Goal: Check status: Check status

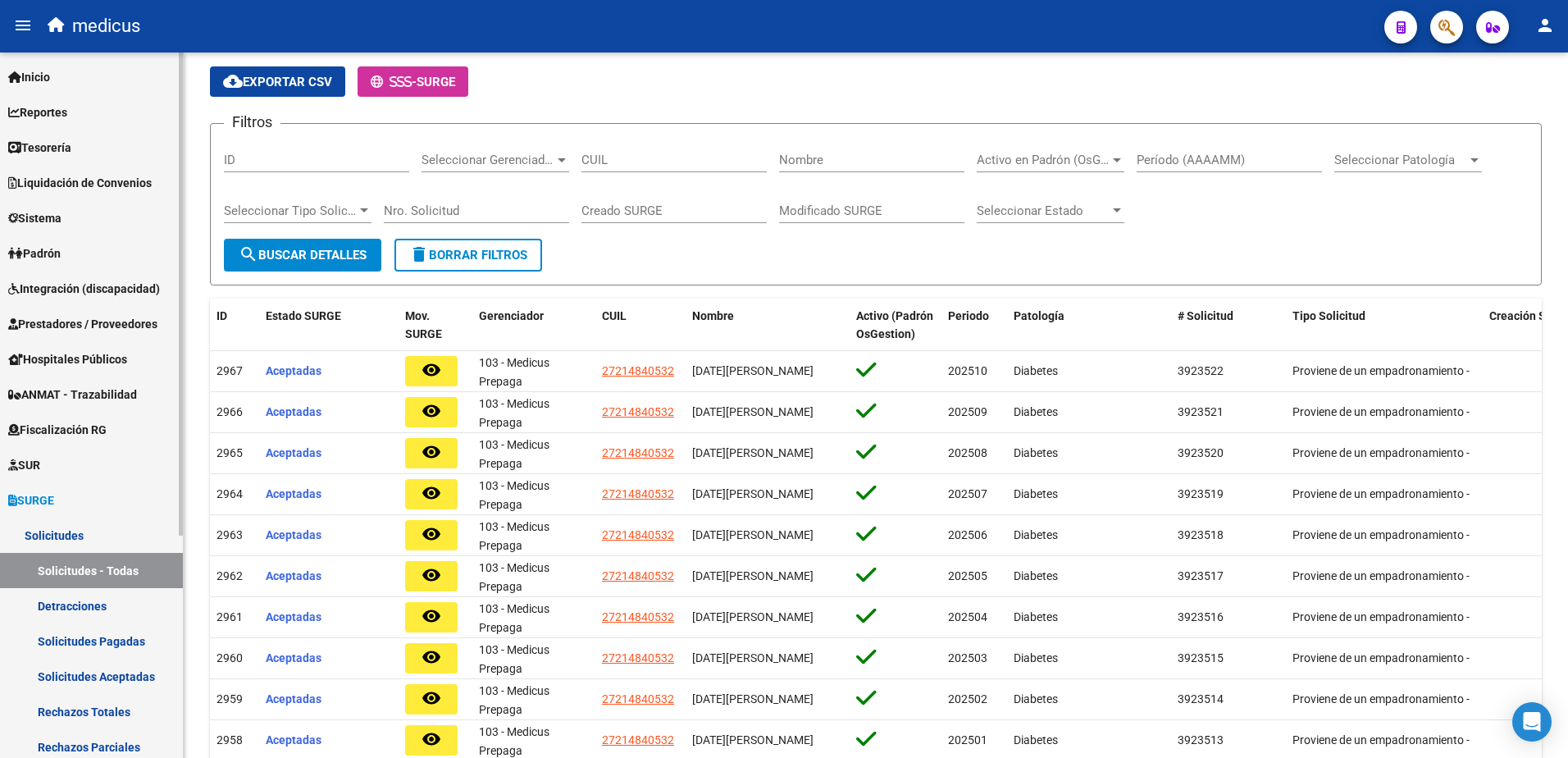
scroll to position [82, 0]
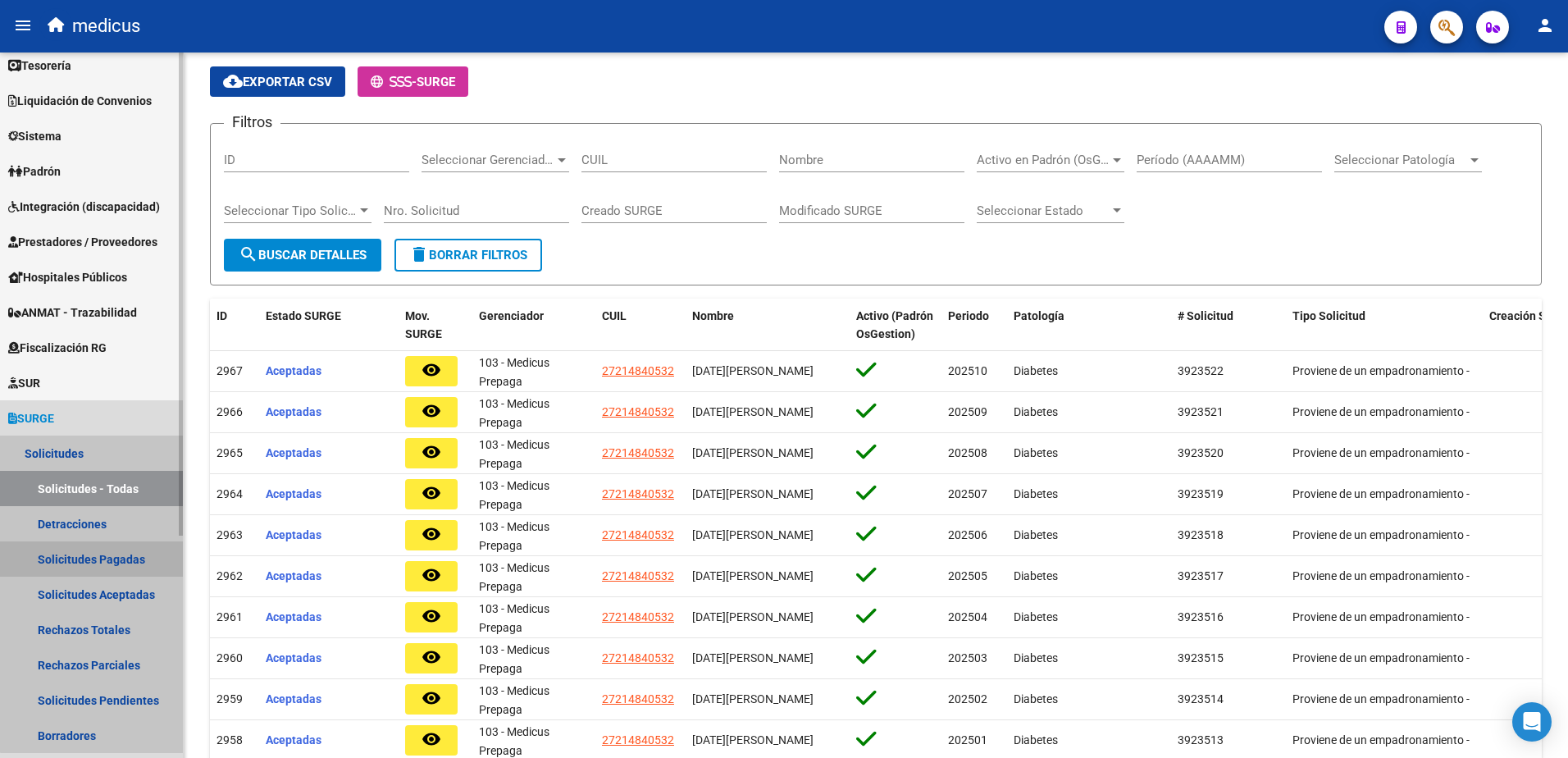
click at [118, 566] on link "Solicitudes Pagadas" at bounding box center [91, 559] width 183 height 35
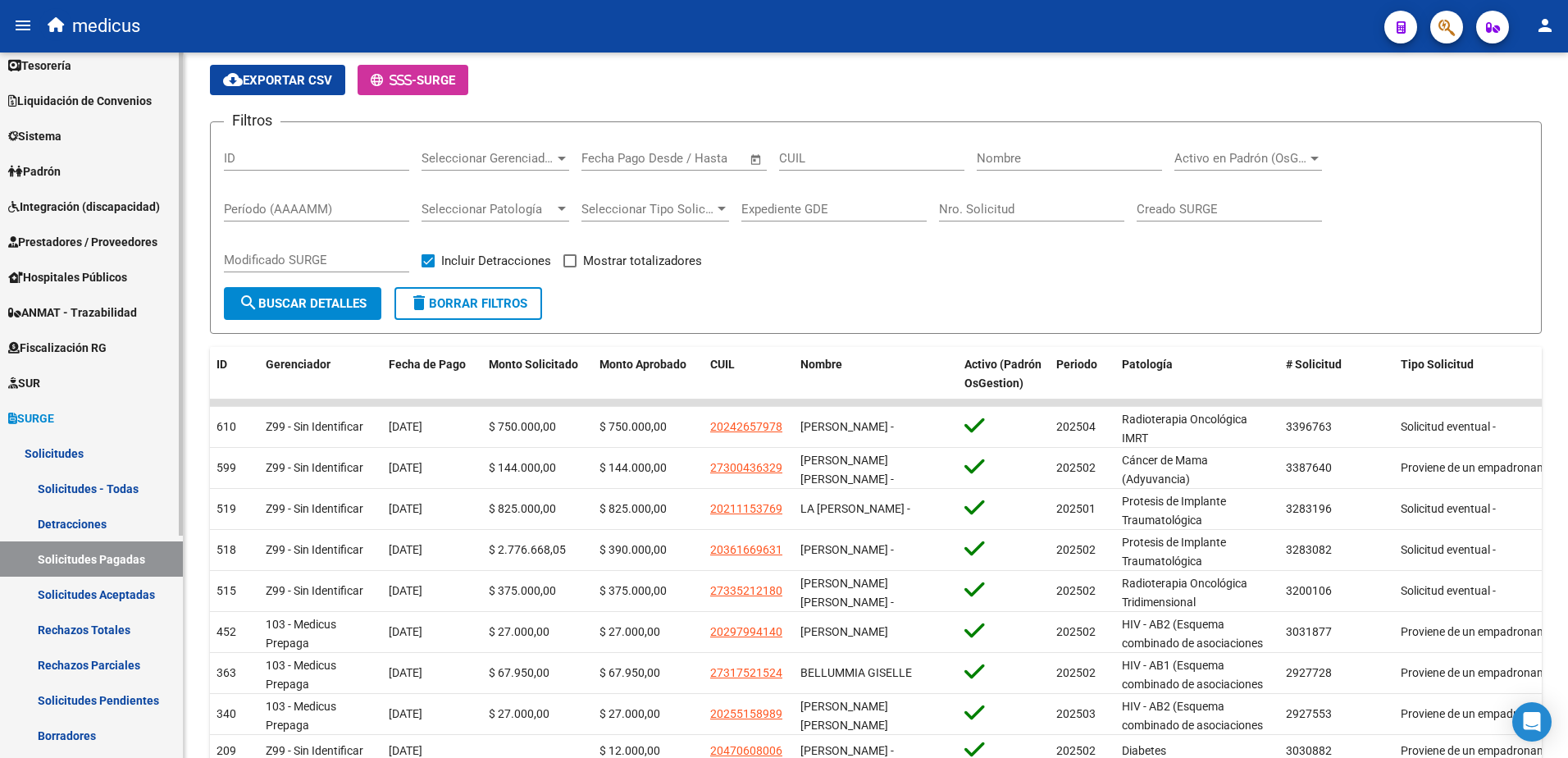
scroll to position [83, 0]
click at [147, 590] on link "Solicitudes Aceptadas" at bounding box center [91, 594] width 183 height 35
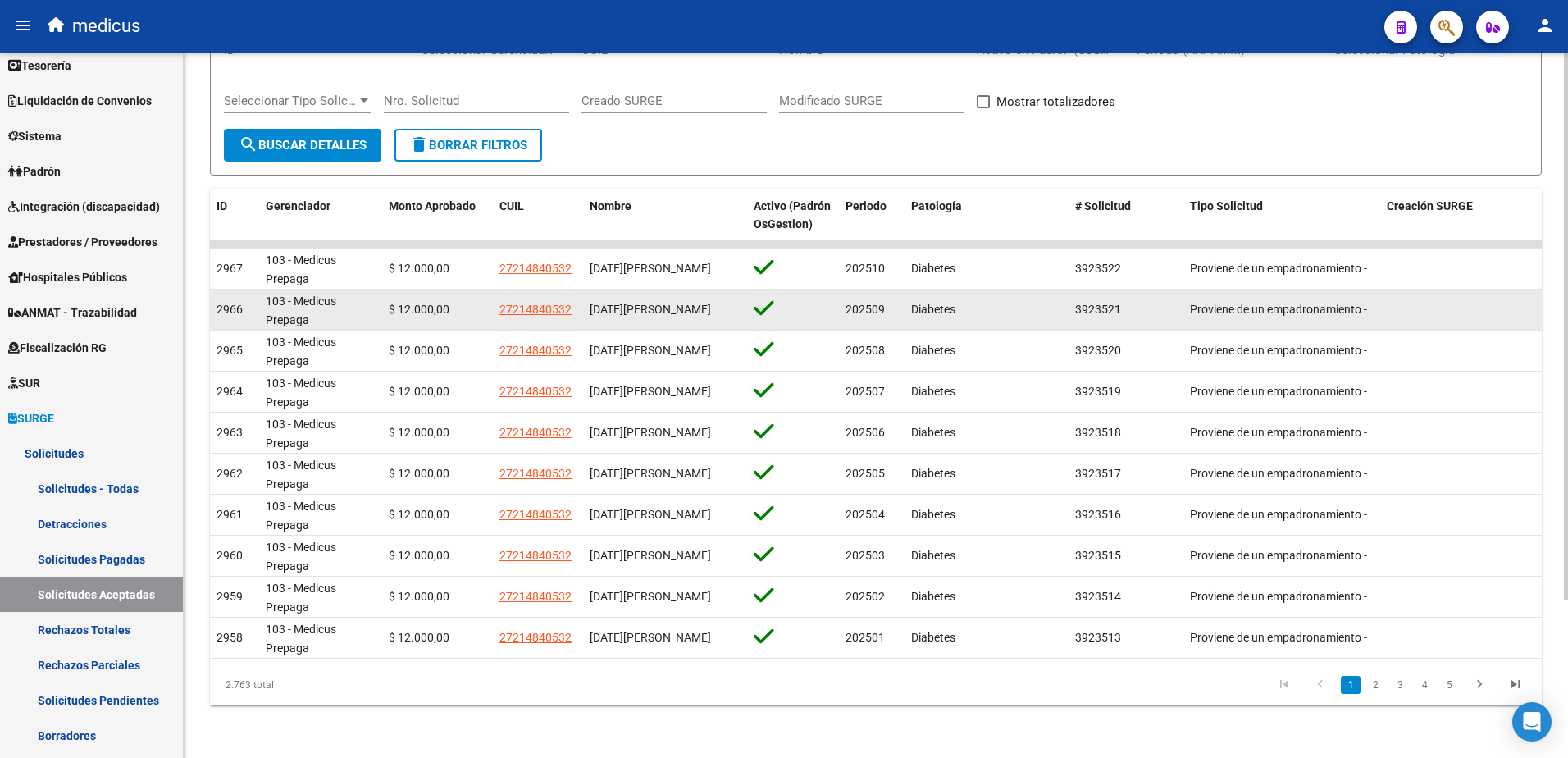
scroll to position [204, 0]
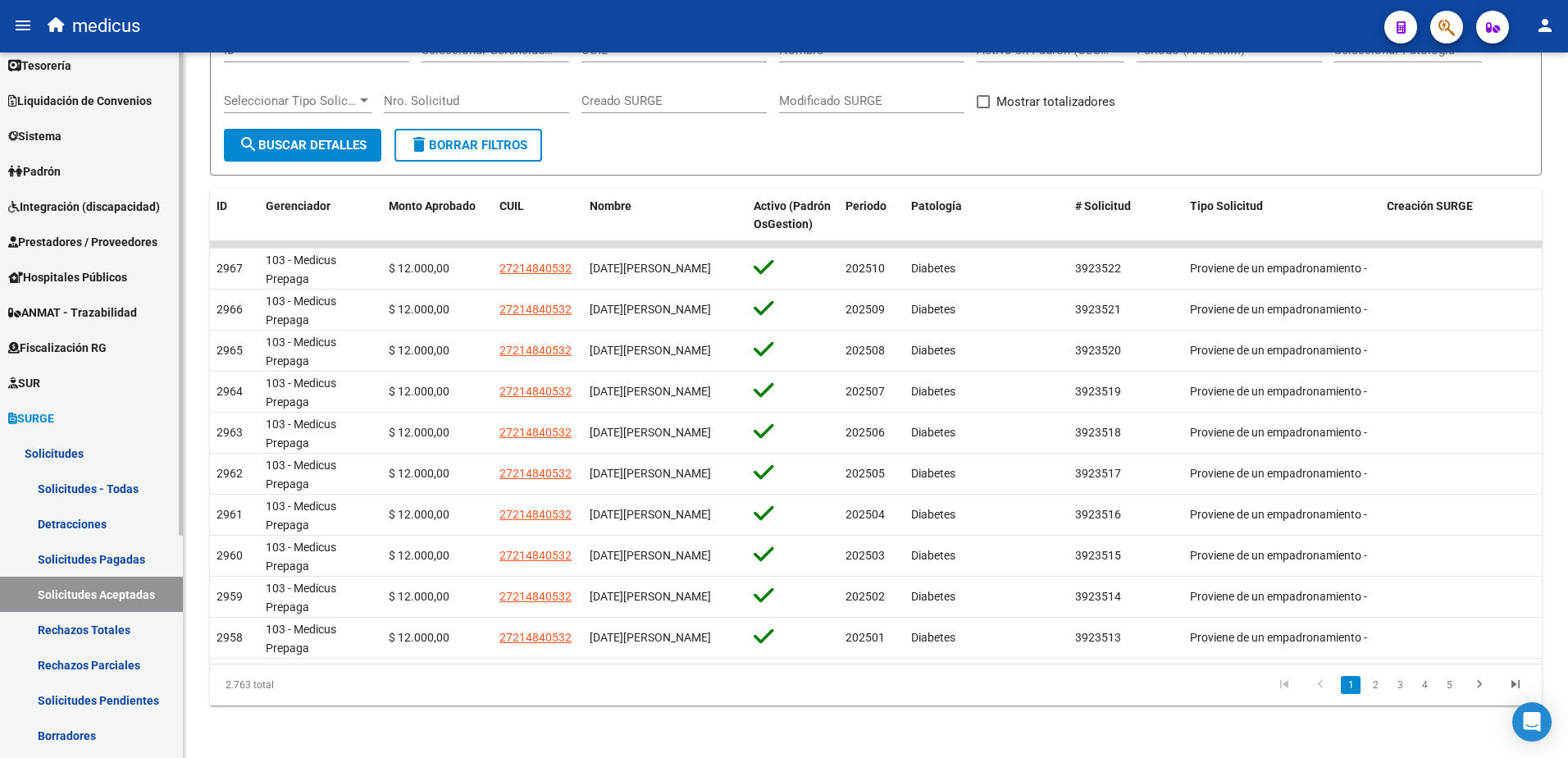
click at [88, 625] on link "Rechazos Totales" at bounding box center [91, 630] width 183 height 35
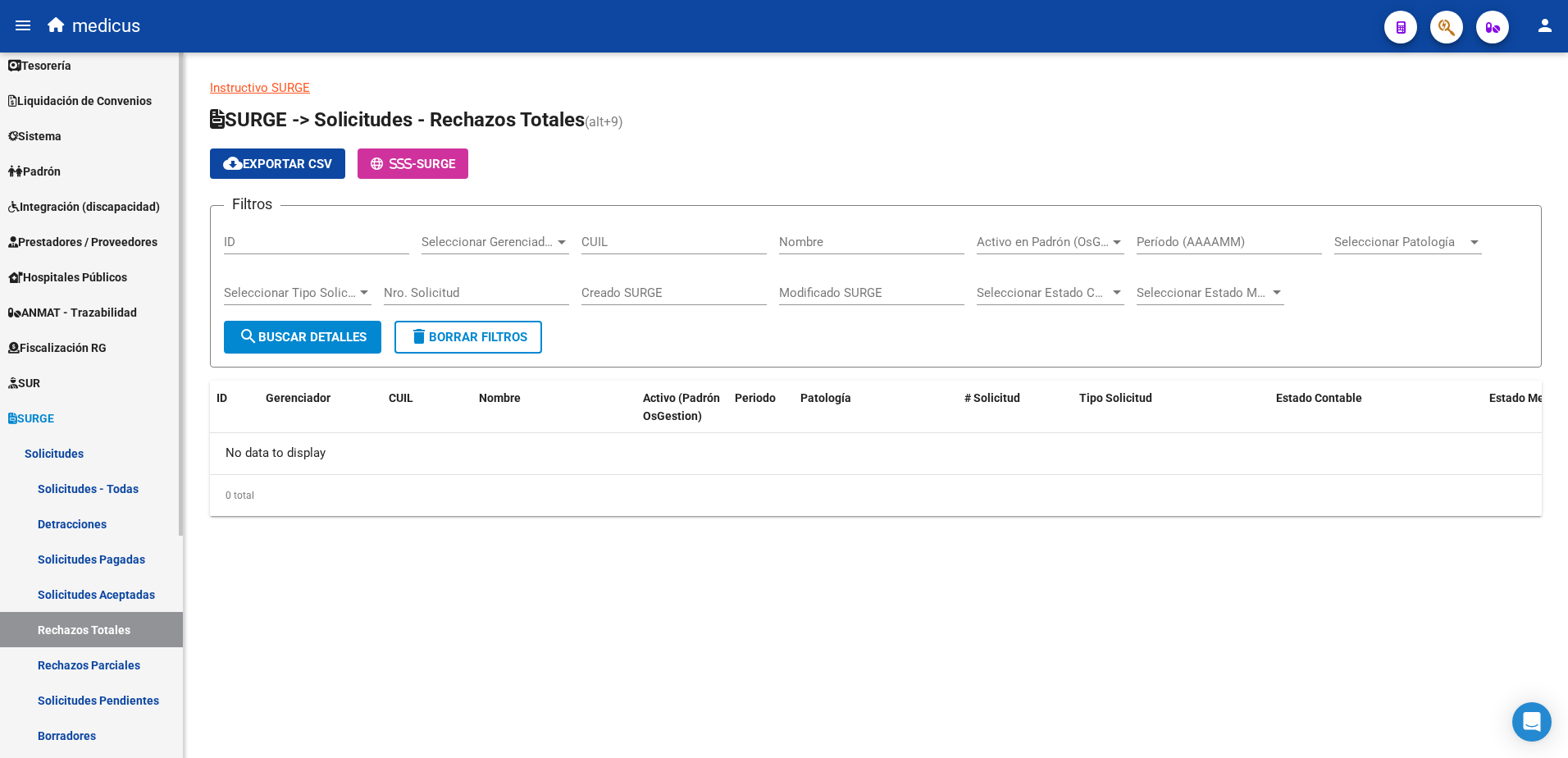
click at [94, 662] on link "Rechazos Parciales" at bounding box center [91, 665] width 183 height 35
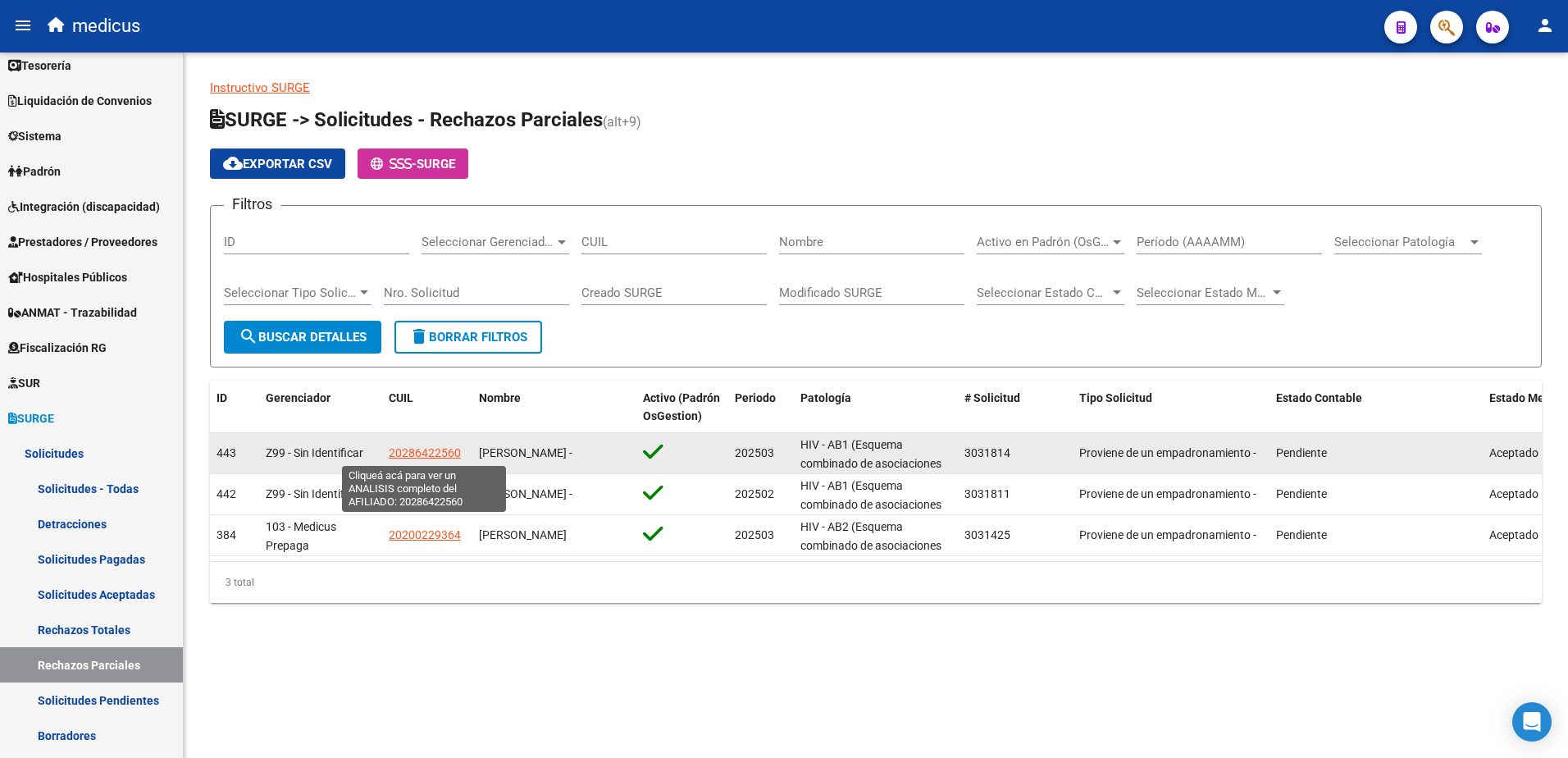
click at [405, 451] on span "20286422560" at bounding box center [425, 452] width 72 height 13
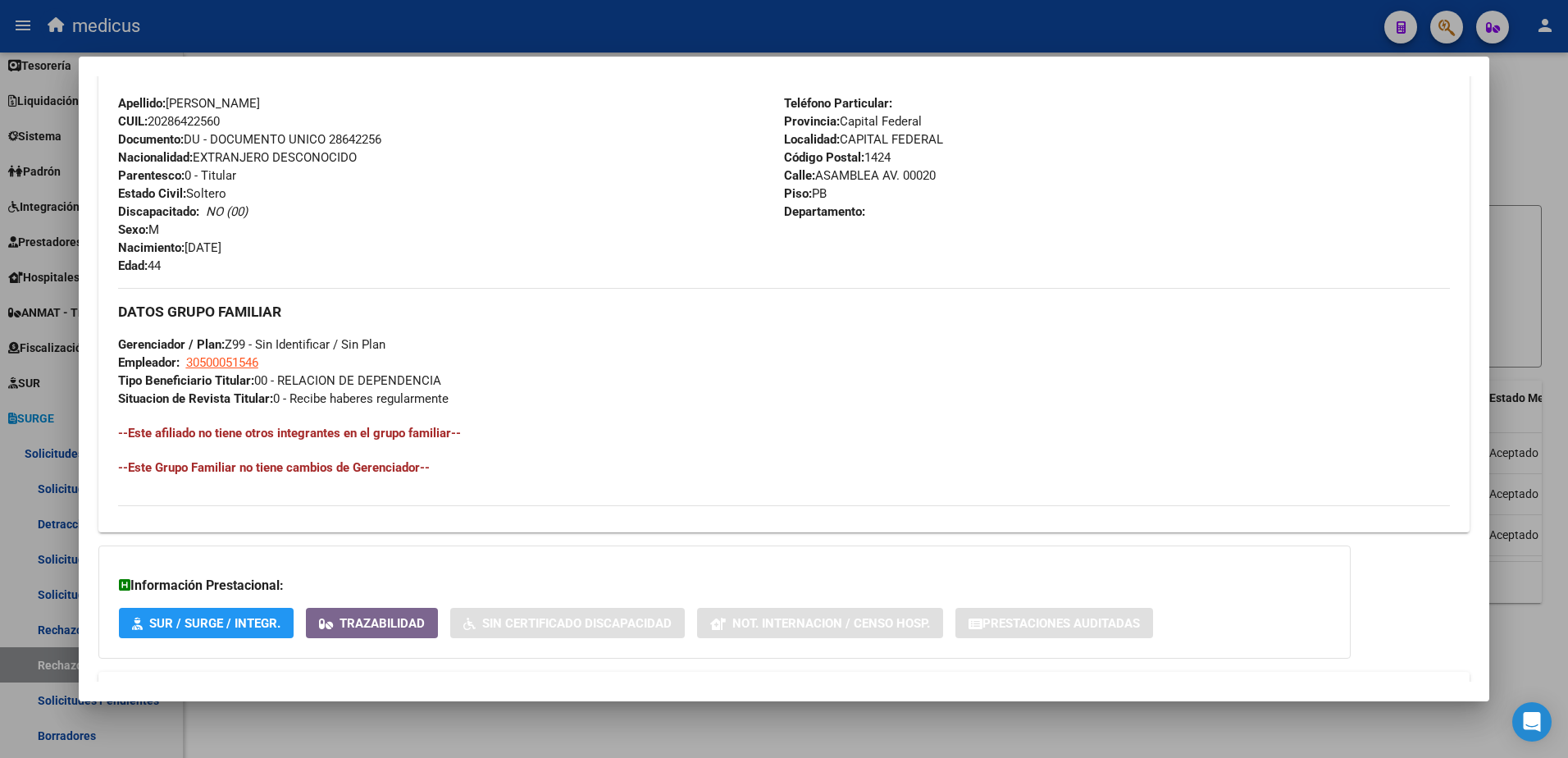
scroll to position [641, 0]
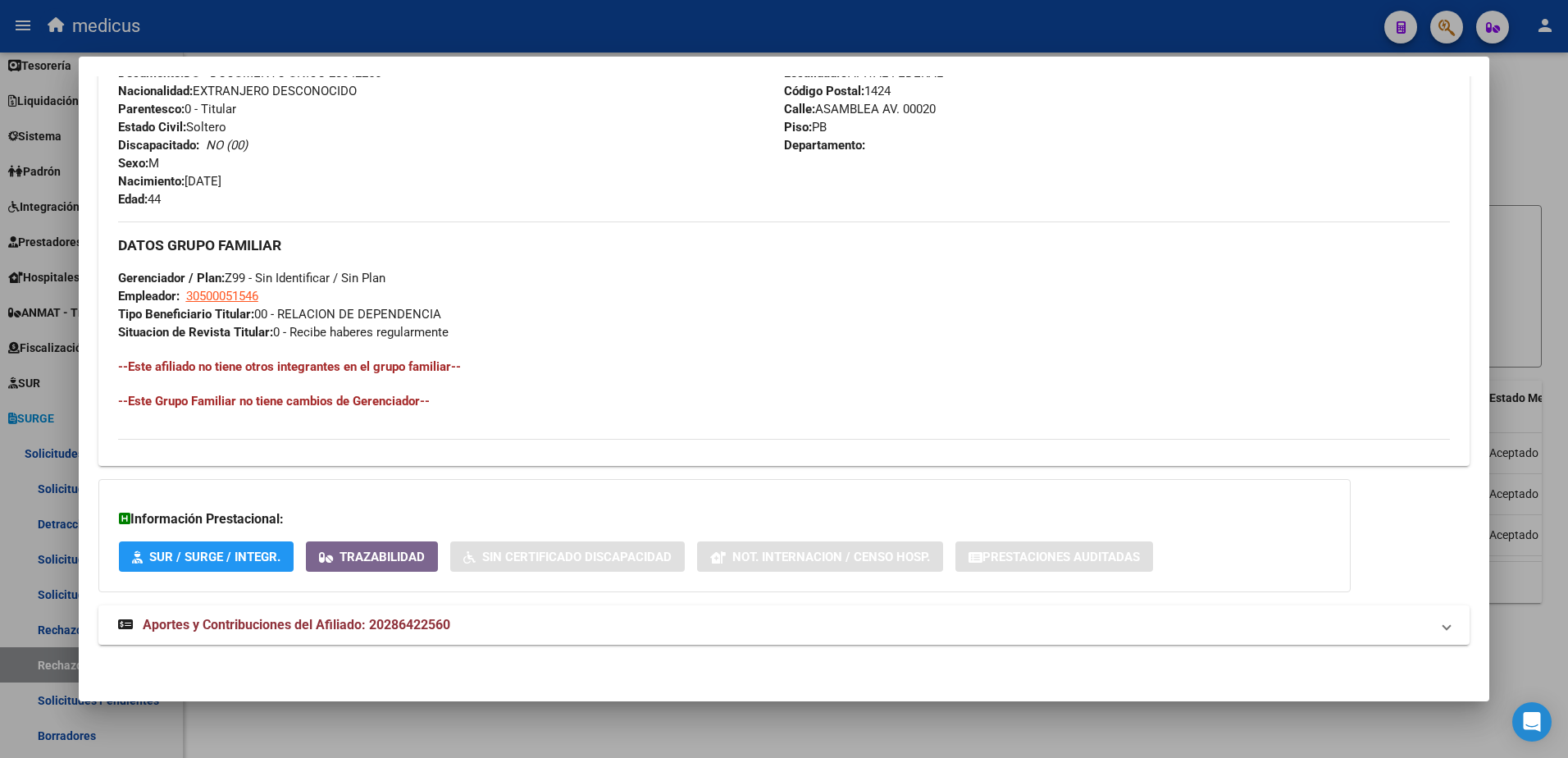
click at [238, 553] on span "SUR / SURGE / INTEGR." at bounding box center [215, 557] width 131 height 15
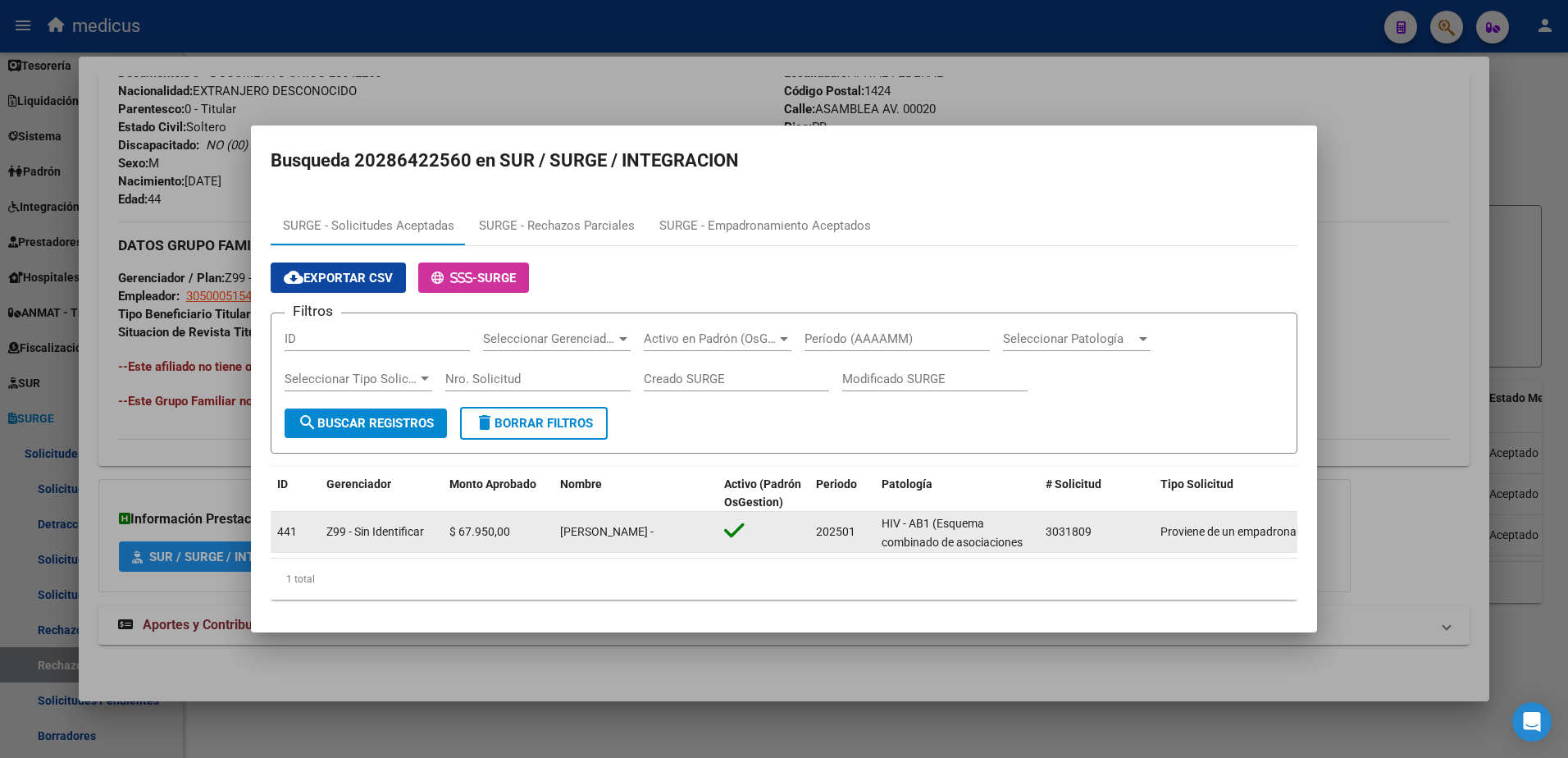
click at [392, 515] on datatable-body-cell "Z99 - Sin Identificar" at bounding box center [380, 532] width 123 height 41
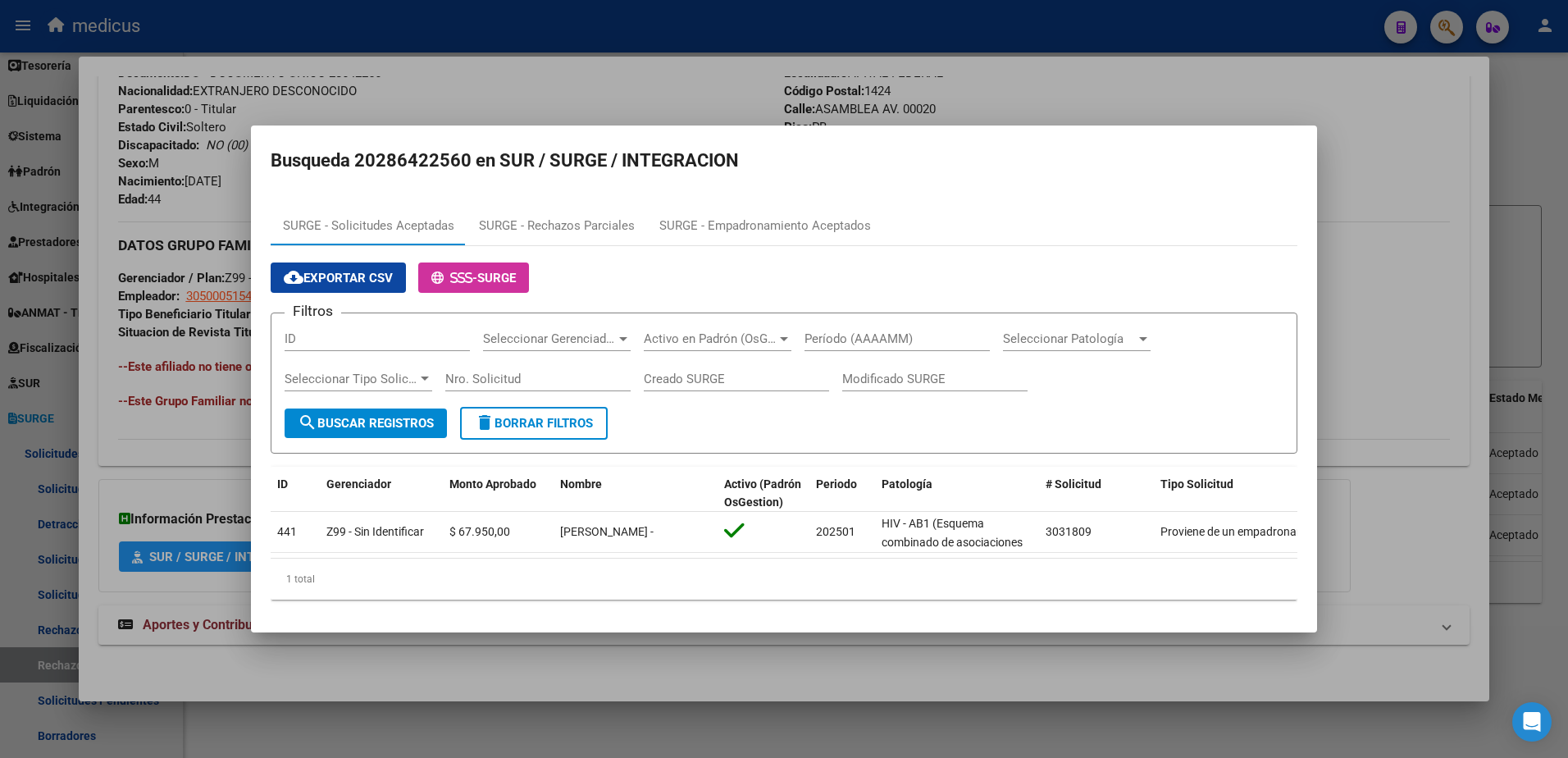
click at [311, 671] on div at bounding box center [784, 379] width 1568 height 758
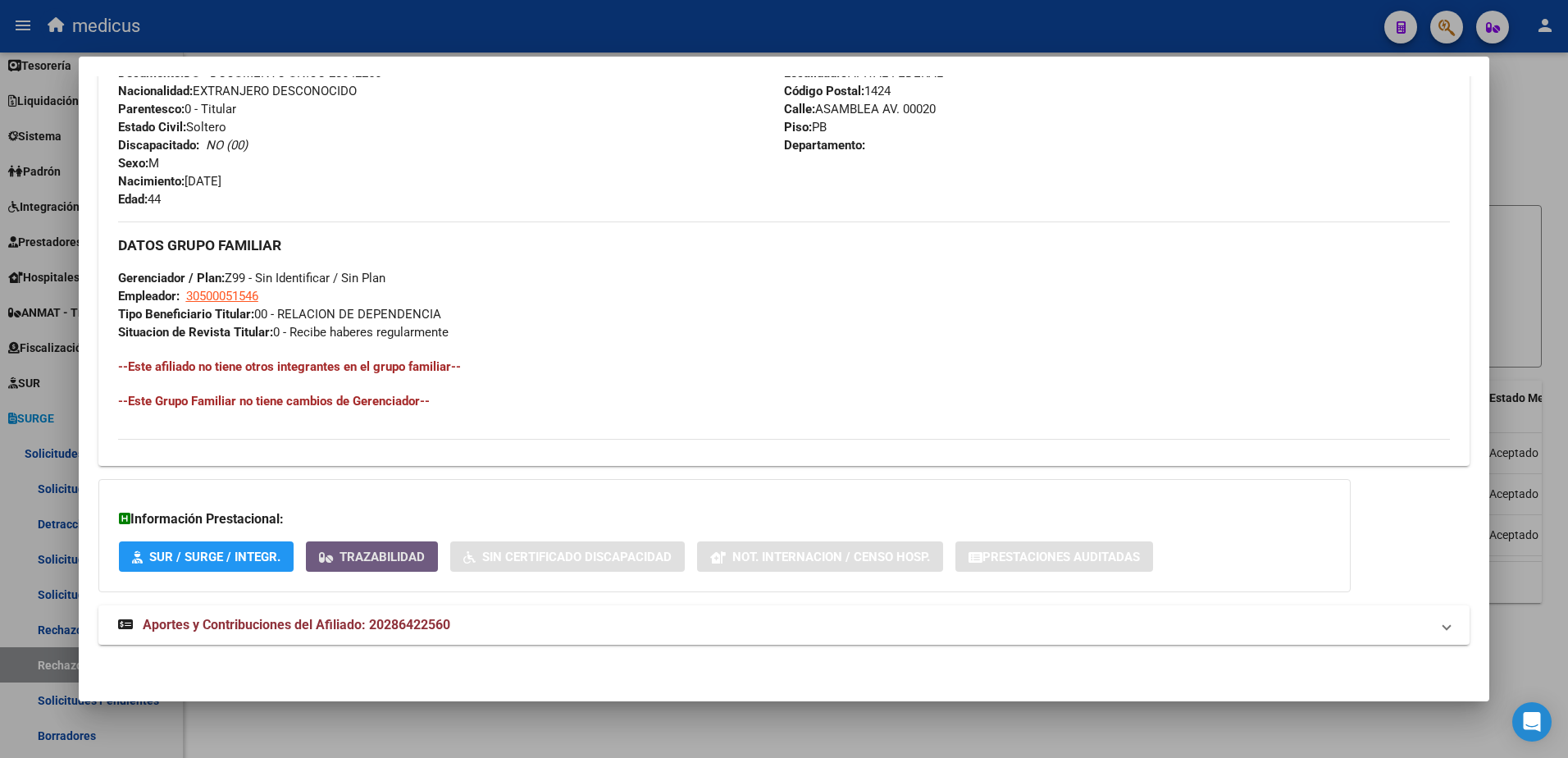
click at [356, 547] on button "Trazabilidad" at bounding box center [371, 556] width 132 height 30
